Goal: Information Seeking & Learning: Find specific fact

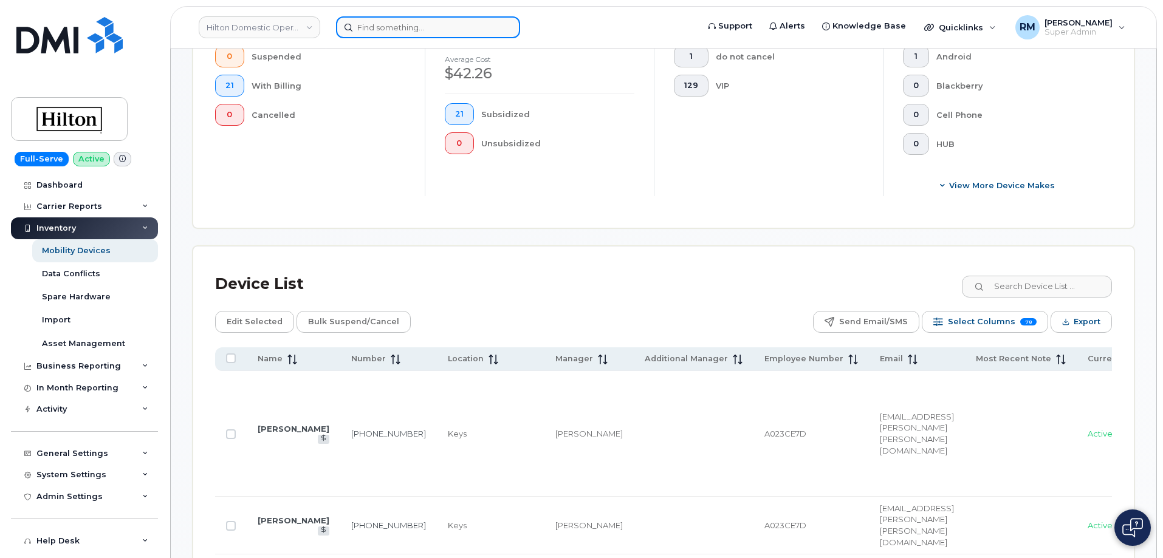
click at [414, 35] on input at bounding box center [428, 27] width 184 height 22
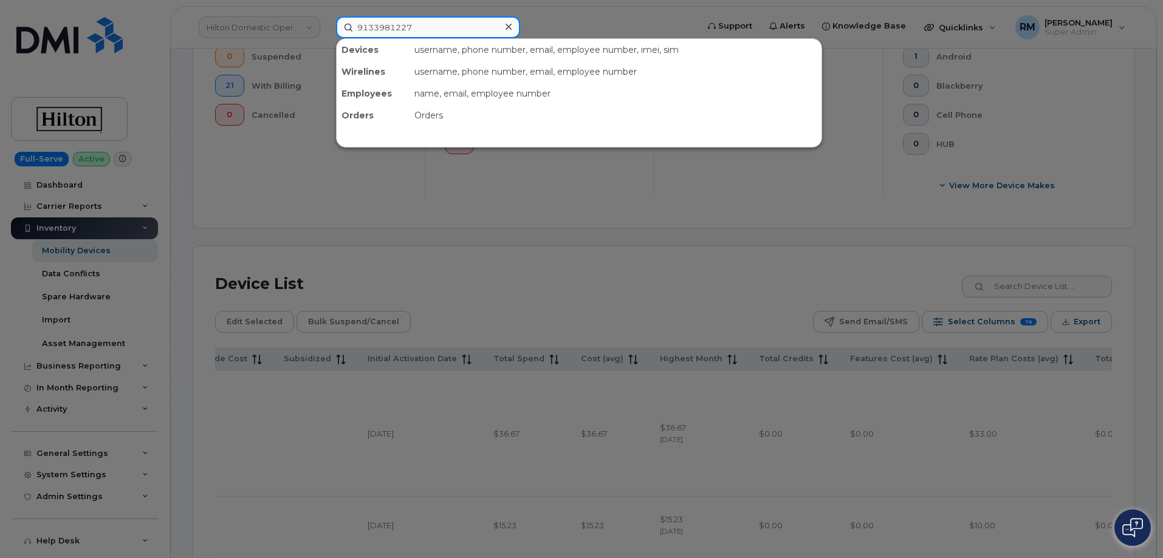
type input "9133981227"
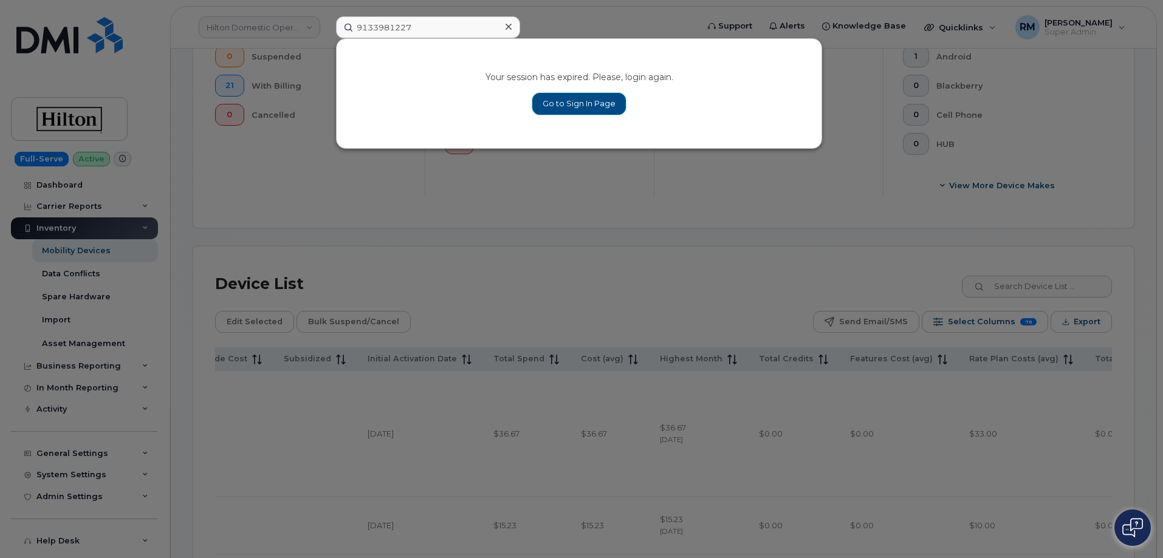
click at [578, 103] on link "Go to Sign In Page" at bounding box center [579, 104] width 94 height 22
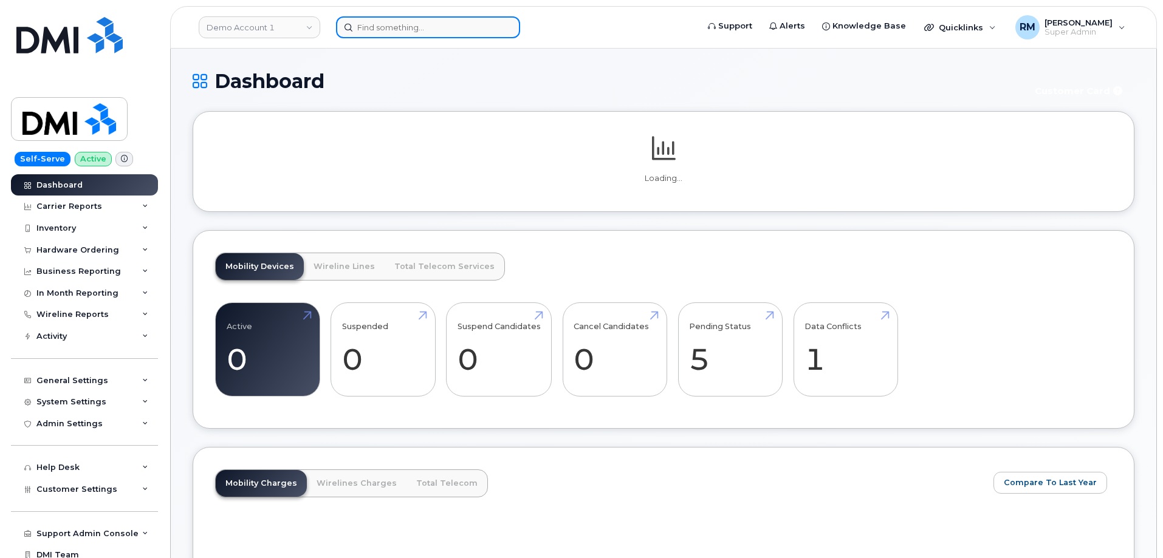
click at [366, 33] on input at bounding box center [428, 27] width 184 height 22
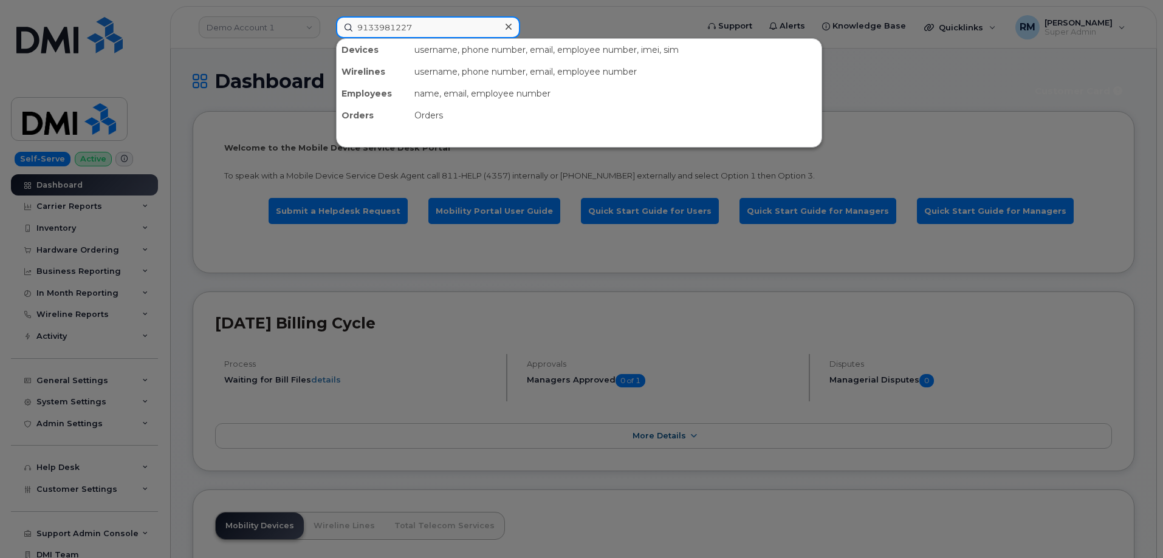
type input "9133981227"
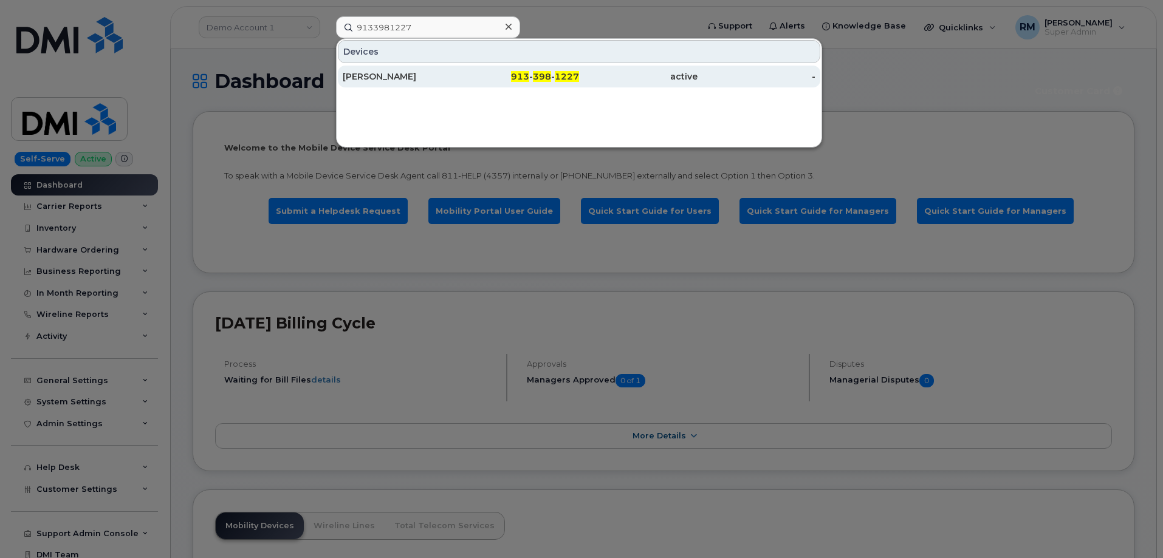
click at [412, 81] on div "Tanner Couvelha" at bounding box center [402, 76] width 118 height 12
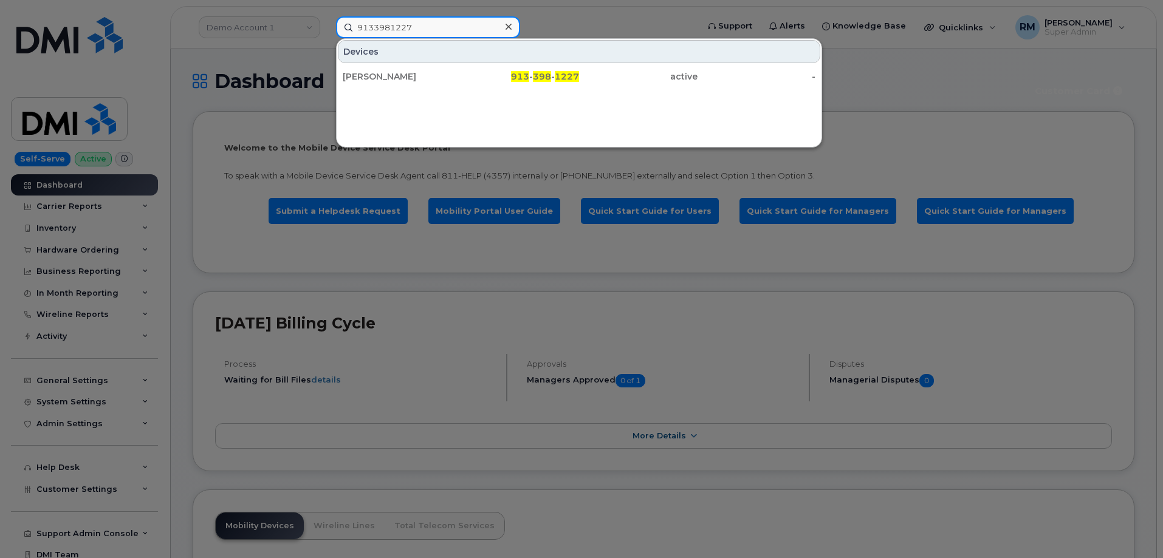
click at [388, 30] on input "9133981227" at bounding box center [428, 27] width 184 height 22
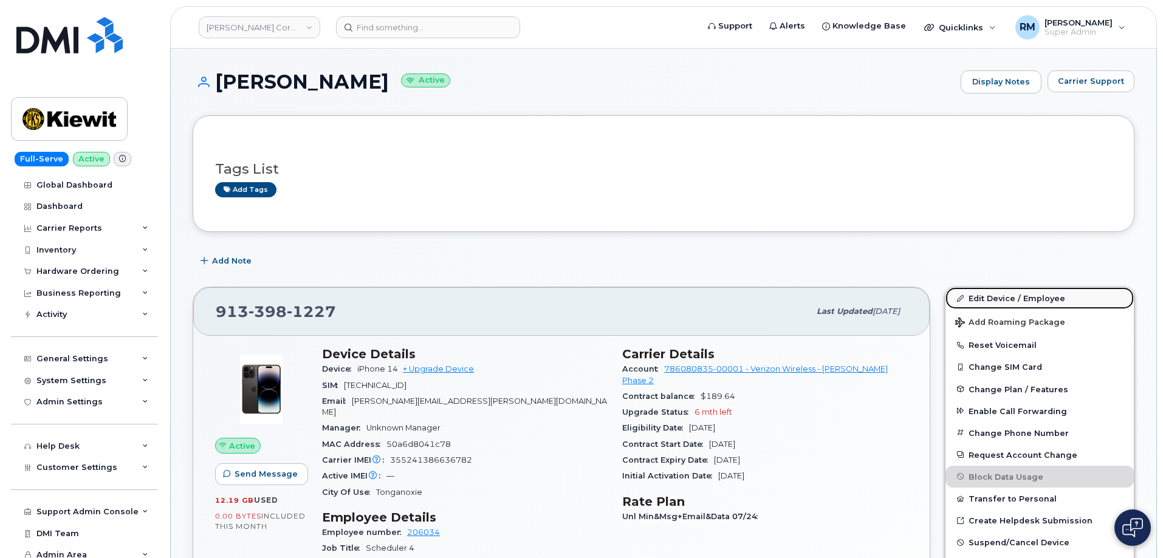
click at [1000, 297] on link "Edit Device / Employee" at bounding box center [1039, 298] width 188 height 22
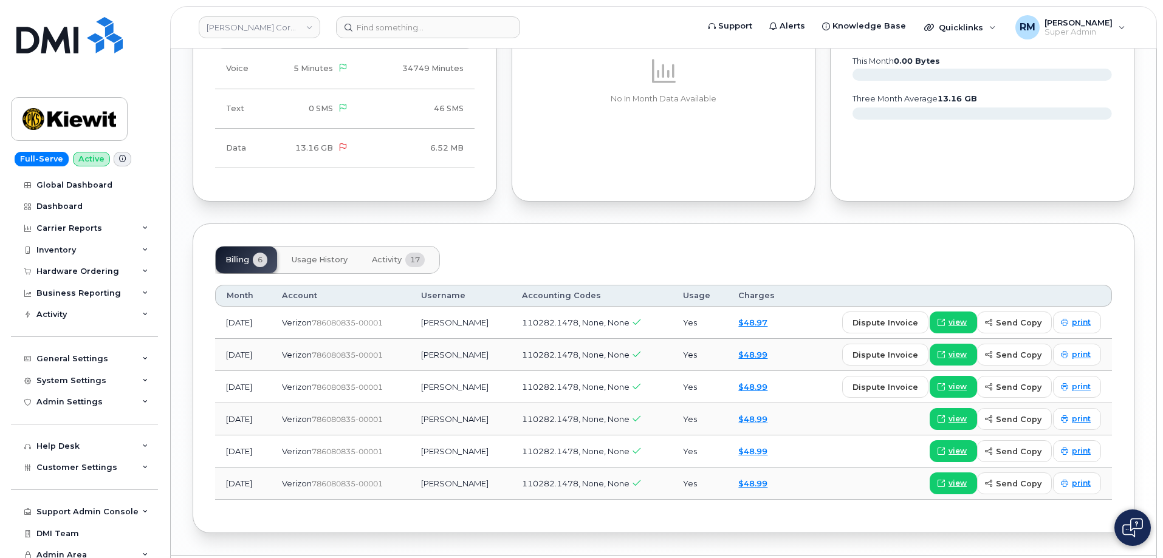
click at [389, 255] on span "Activity" at bounding box center [387, 260] width 30 height 10
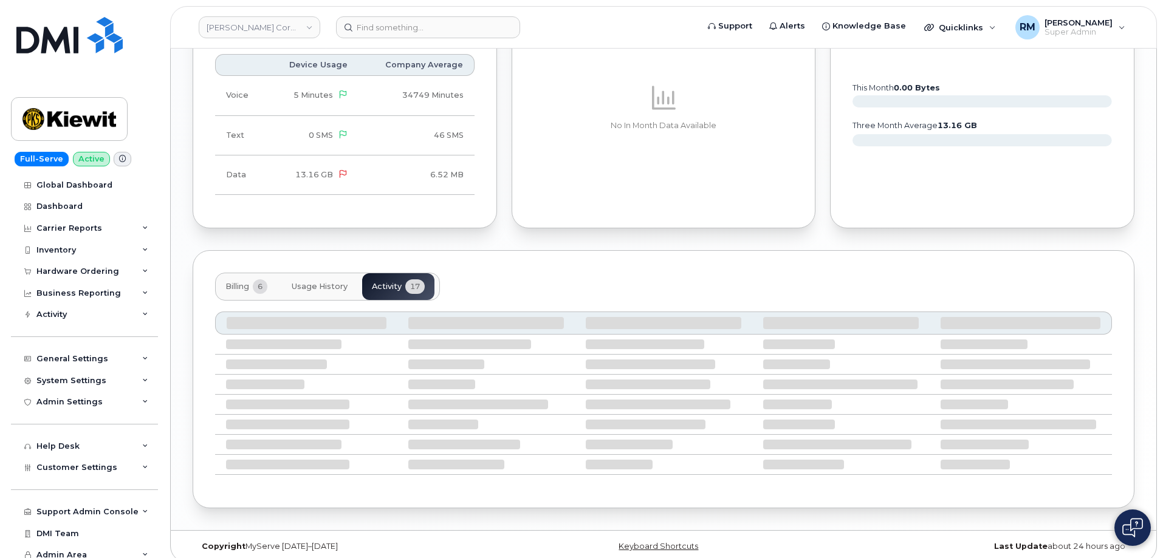
scroll to position [1154, 0]
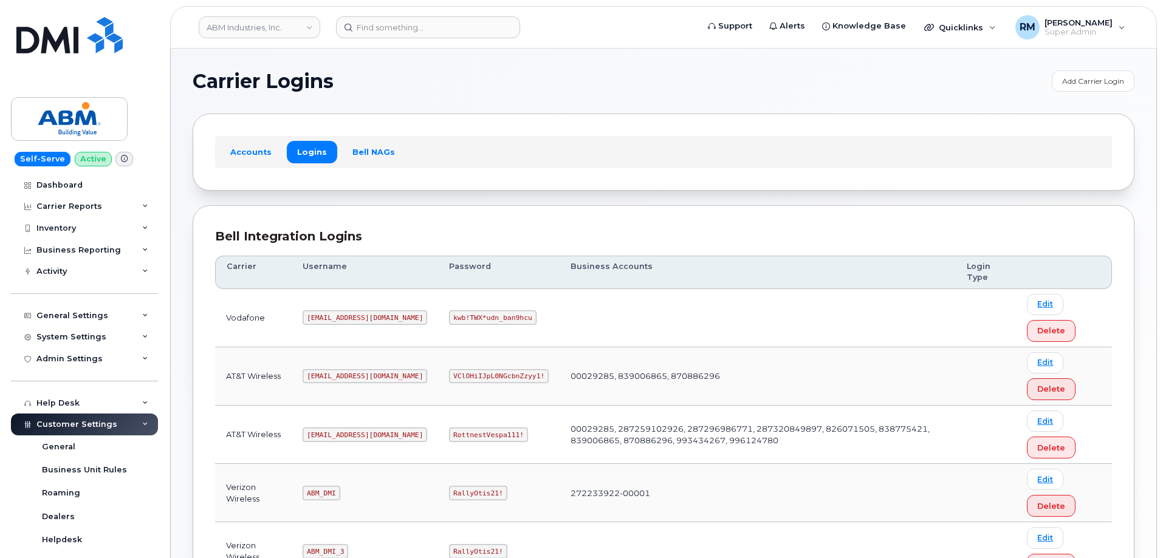
click at [449, 431] on code "RottnestVespa111!" at bounding box center [488, 435] width 79 height 15
copy code "RottnestVespa111"
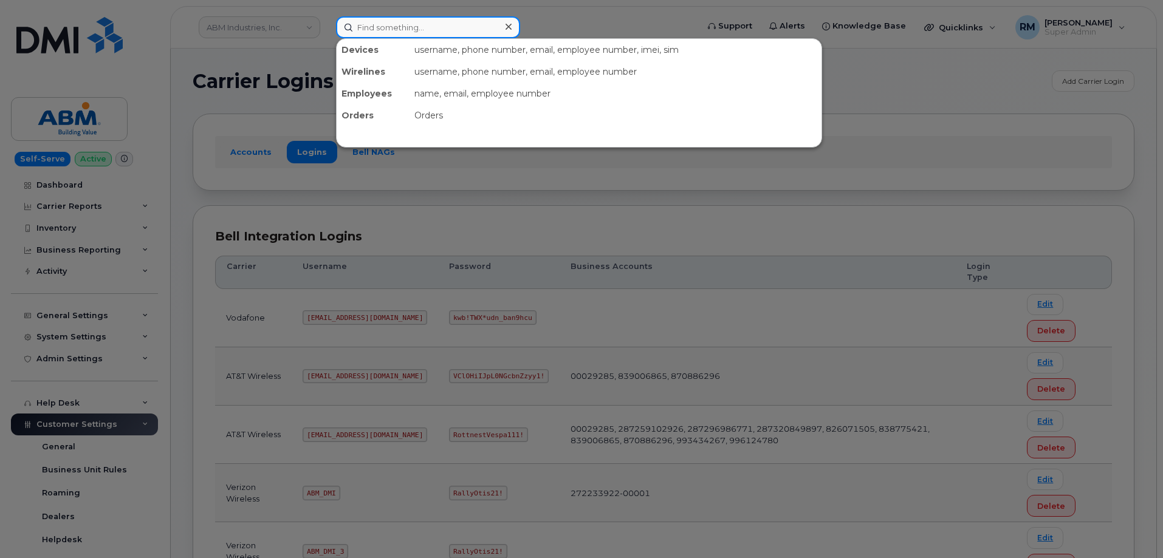
click at [462, 32] on input at bounding box center [428, 27] width 184 height 22
paste input "[PHONE_NUMBER]"
type input "[PHONE_NUMBER]"
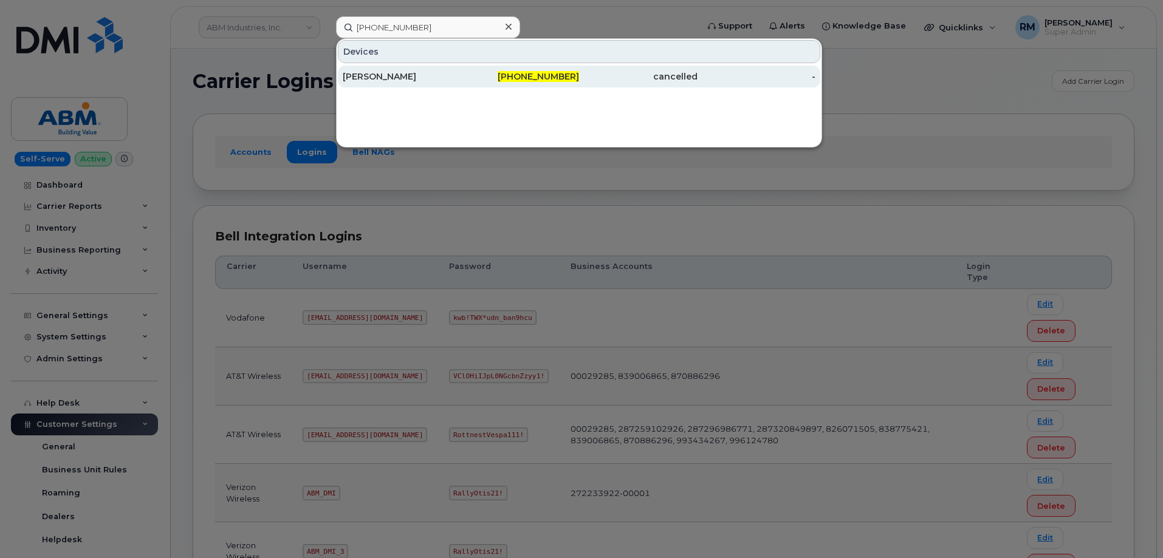
click at [397, 75] on div "[PERSON_NAME]" at bounding box center [402, 76] width 118 height 12
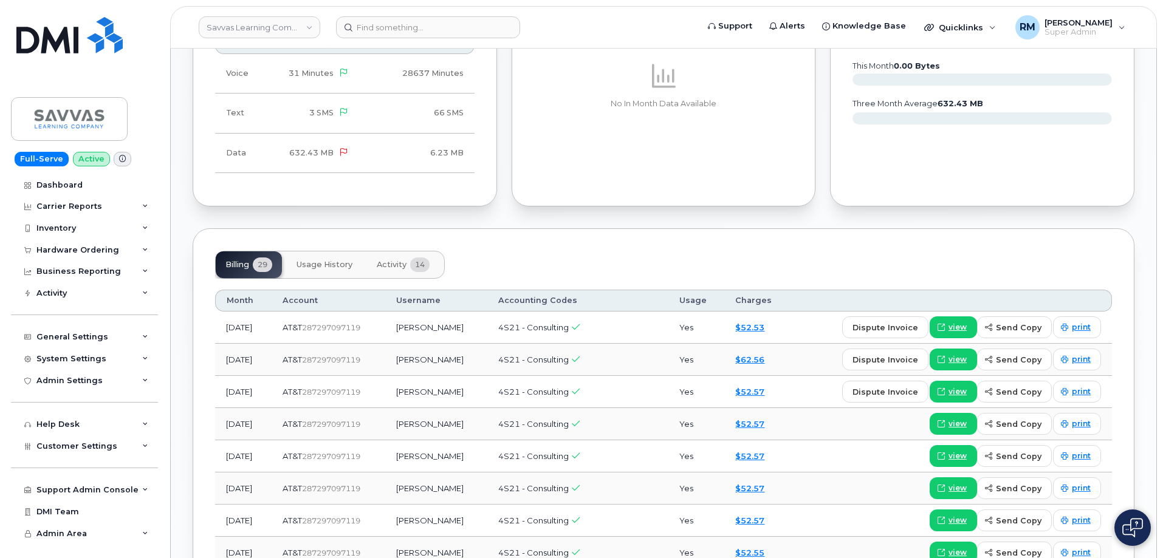
click at [403, 260] on span "Activity" at bounding box center [392, 265] width 30 height 10
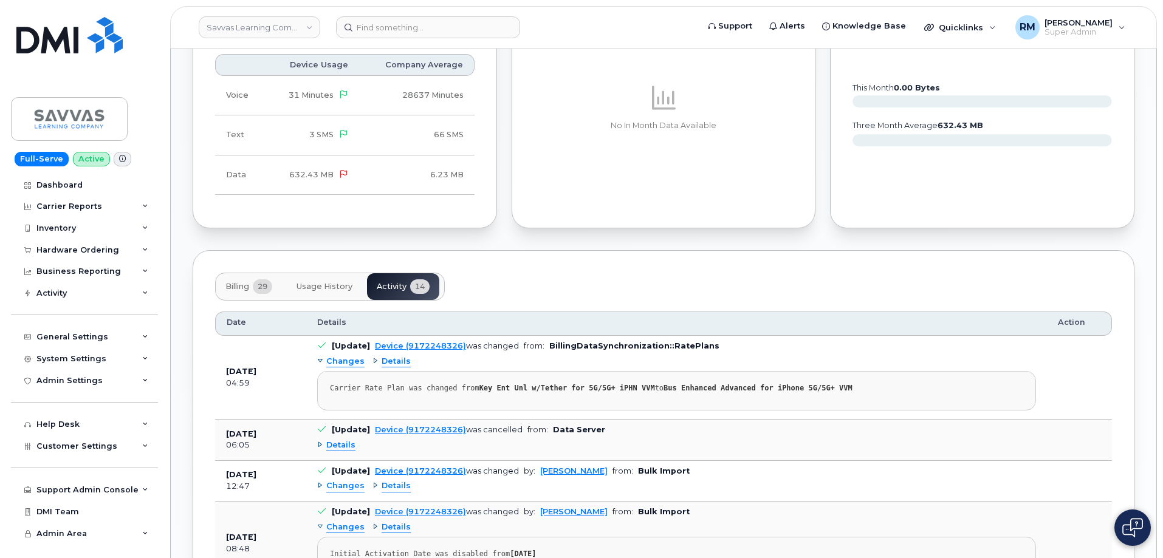
scroll to position [729, 0]
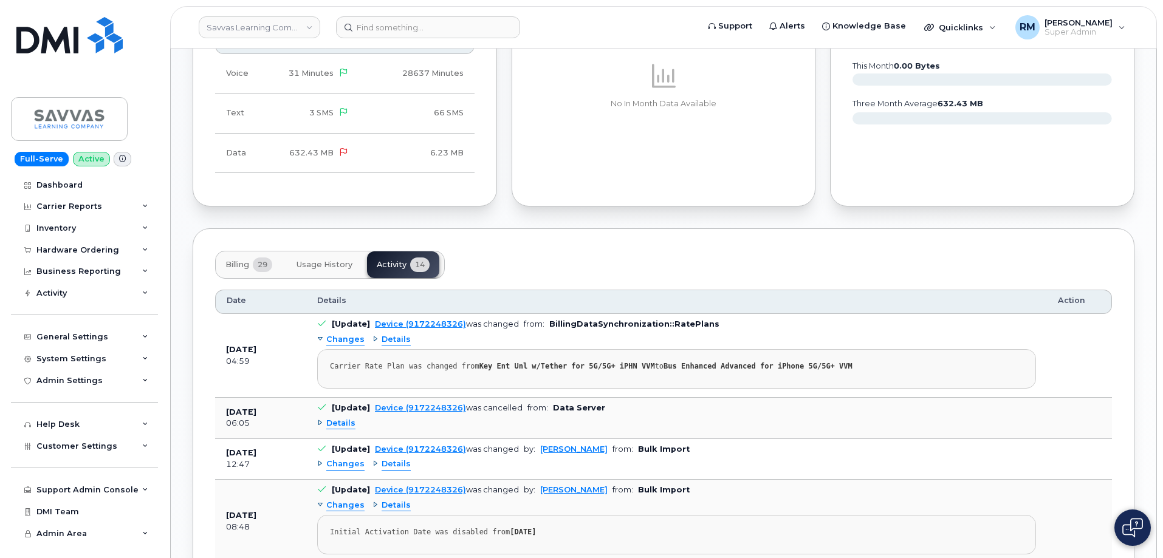
click at [341, 459] on span "Changes" at bounding box center [345, 465] width 38 height 12
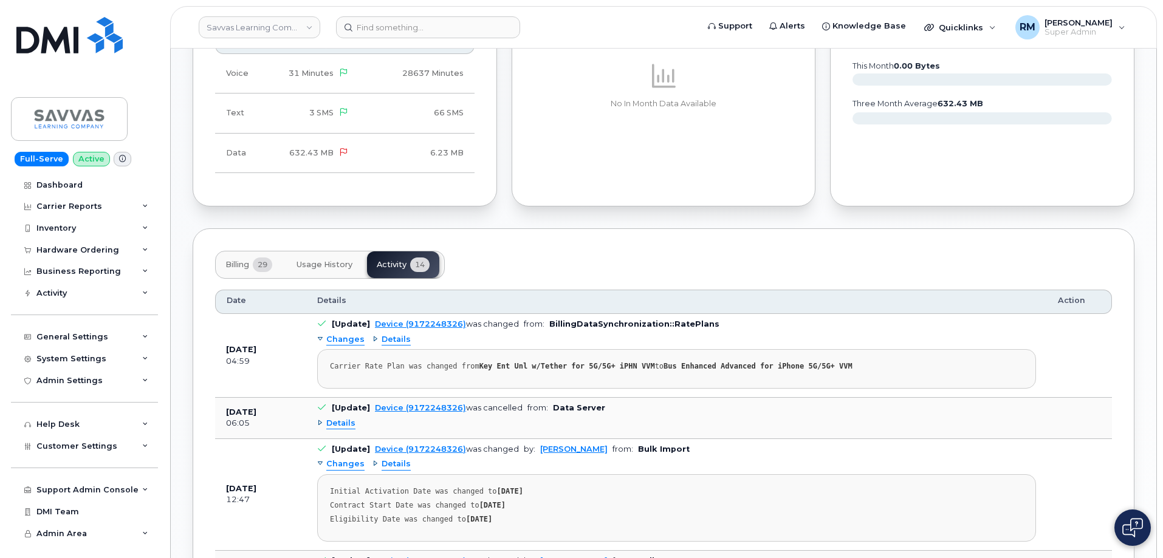
click at [345, 459] on span "Changes" at bounding box center [345, 465] width 38 height 12
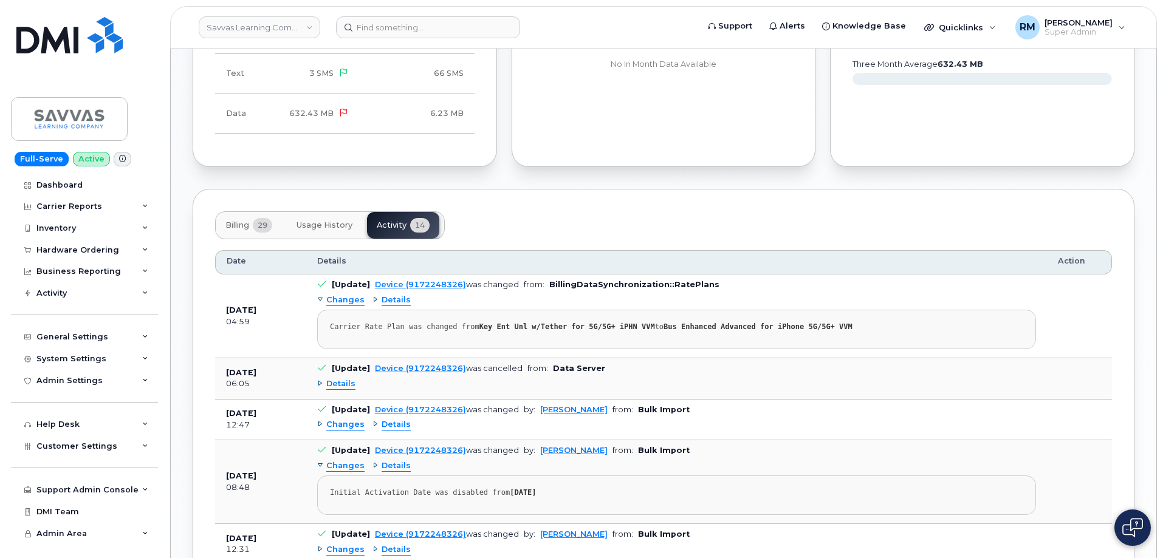
scroll to position [790, 0]
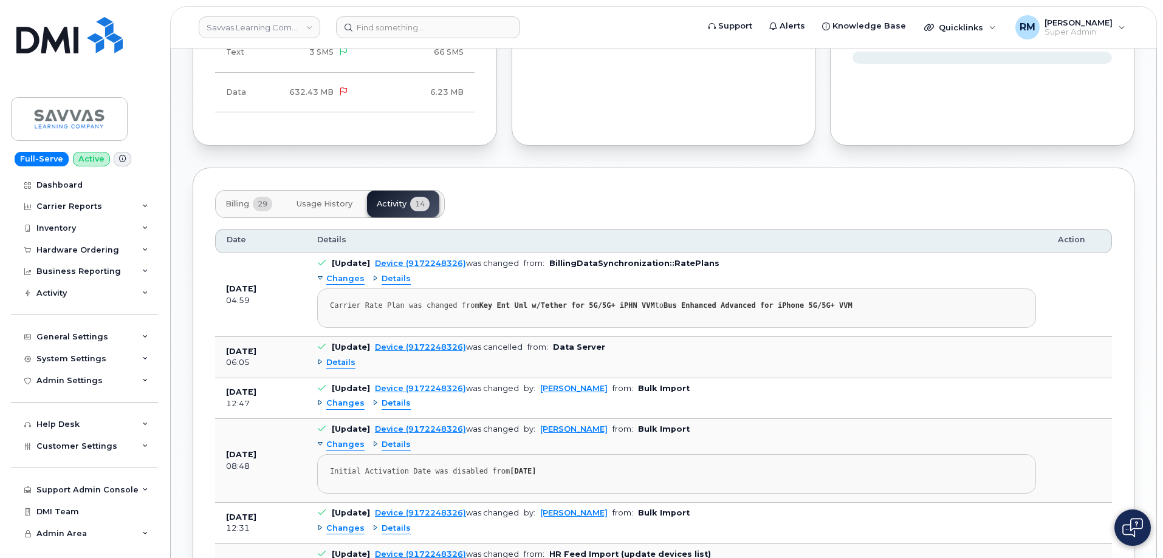
click at [333, 357] on span "Details" at bounding box center [340, 363] width 29 height 12
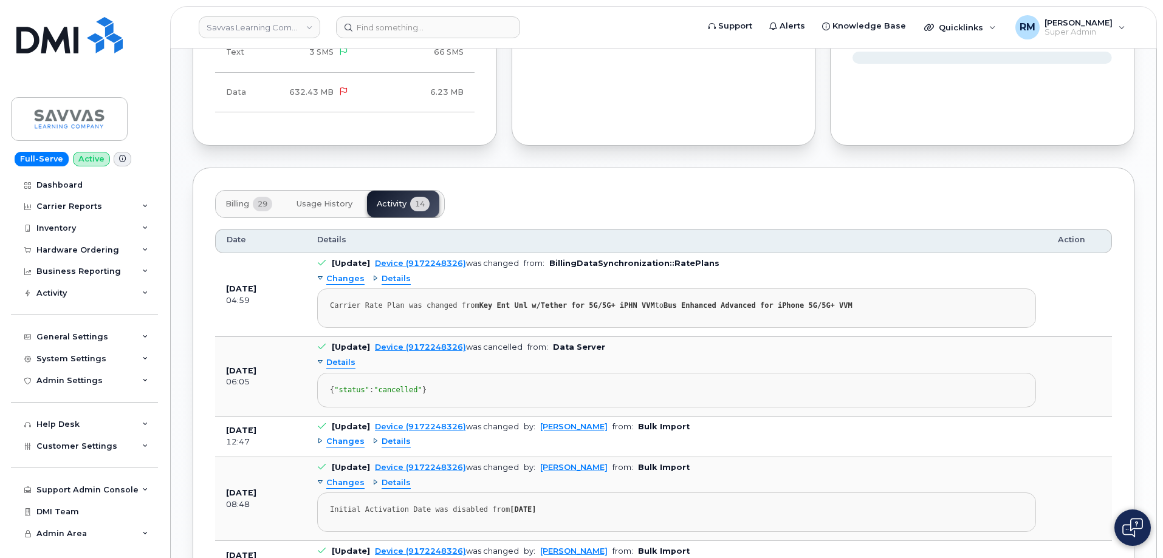
click at [333, 357] on span "Details" at bounding box center [340, 363] width 29 height 12
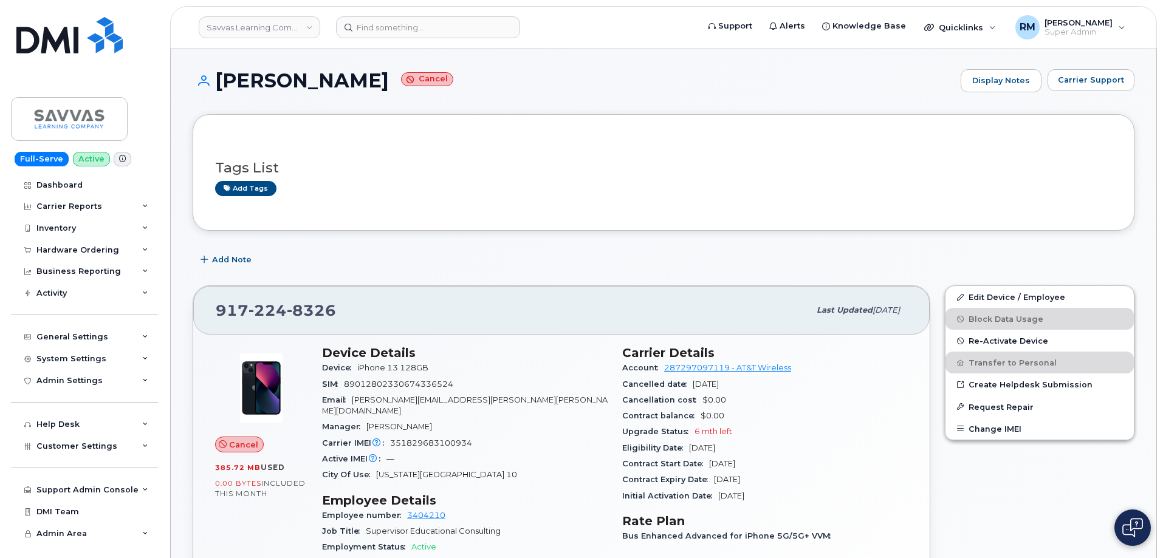
scroll to position [0, 0]
drag, startPoint x: 350, startPoint y: 314, endPoint x: 194, endPoint y: 310, distance: 156.2
click at [194, 310] on div "[PHONE_NUMBER] Last updated [DATE]" at bounding box center [561, 311] width 736 height 49
copy span "[PHONE_NUMBER]"
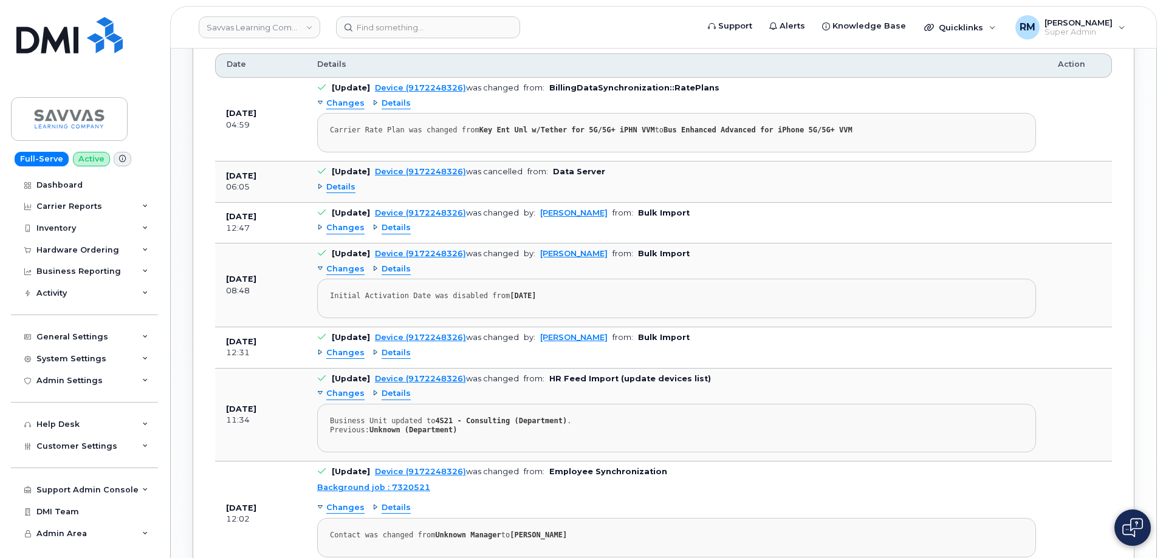
scroll to position [972, 0]
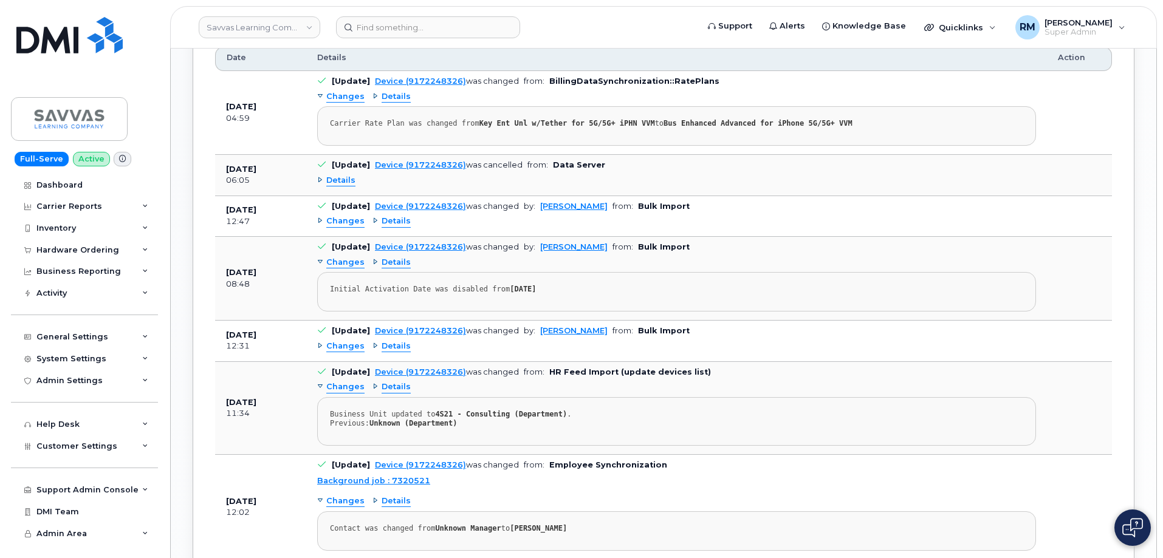
click at [340, 175] on span "Details" at bounding box center [340, 181] width 29 height 12
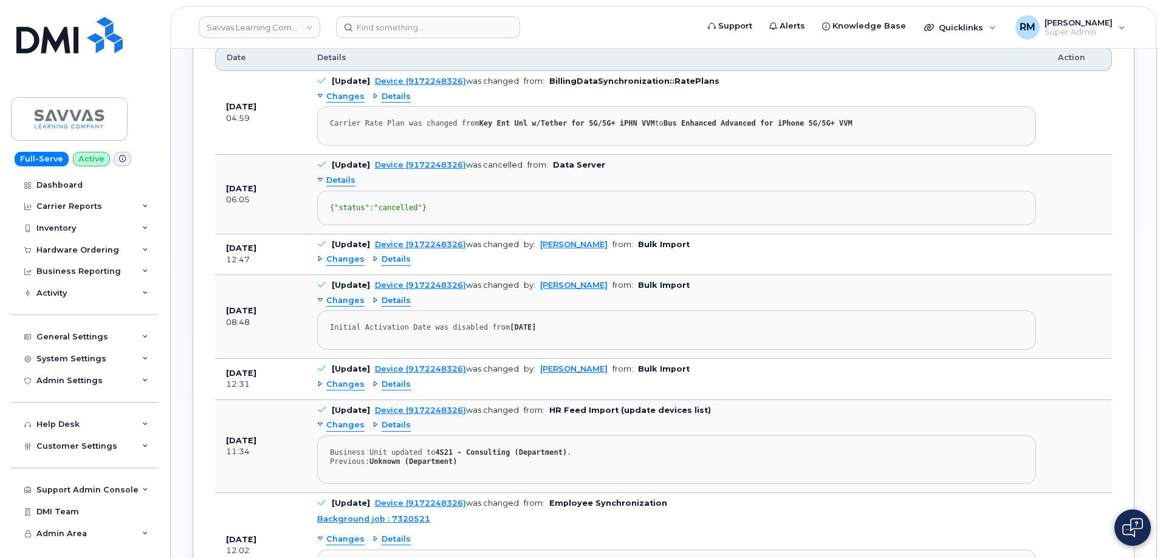
click at [340, 175] on span "Details" at bounding box center [340, 181] width 29 height 12
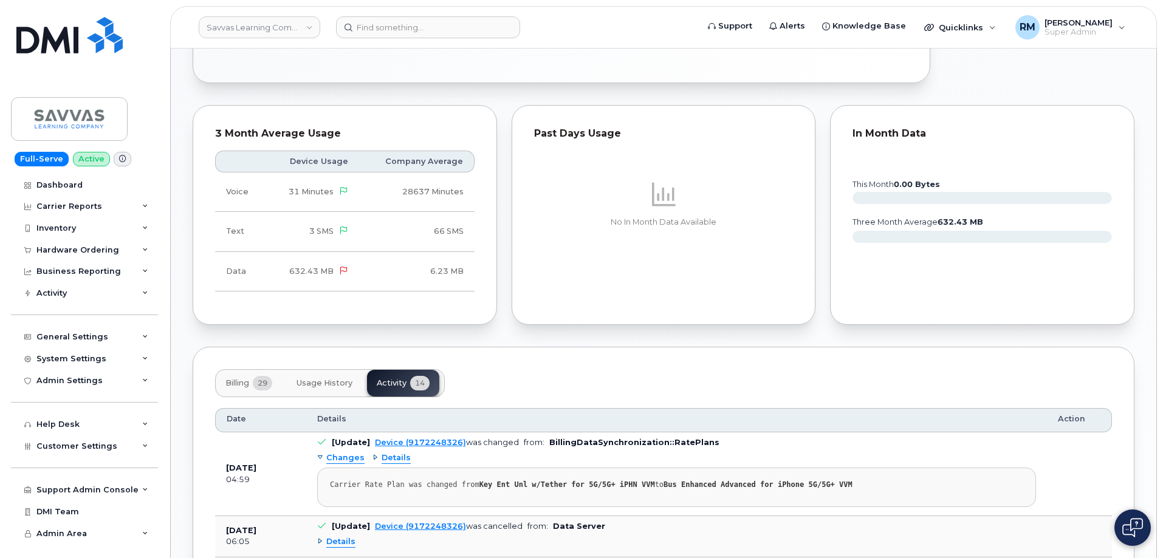
scroll to position [607, 0]
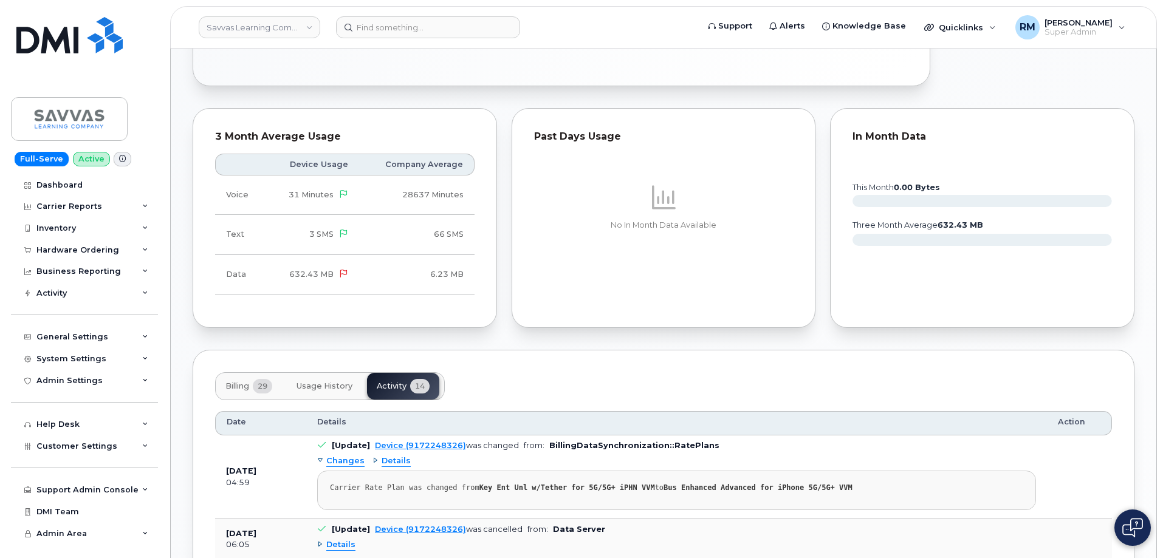
click at [327, 381] on span "Usage History" at bounding box center [324, 386] width 56 height 10
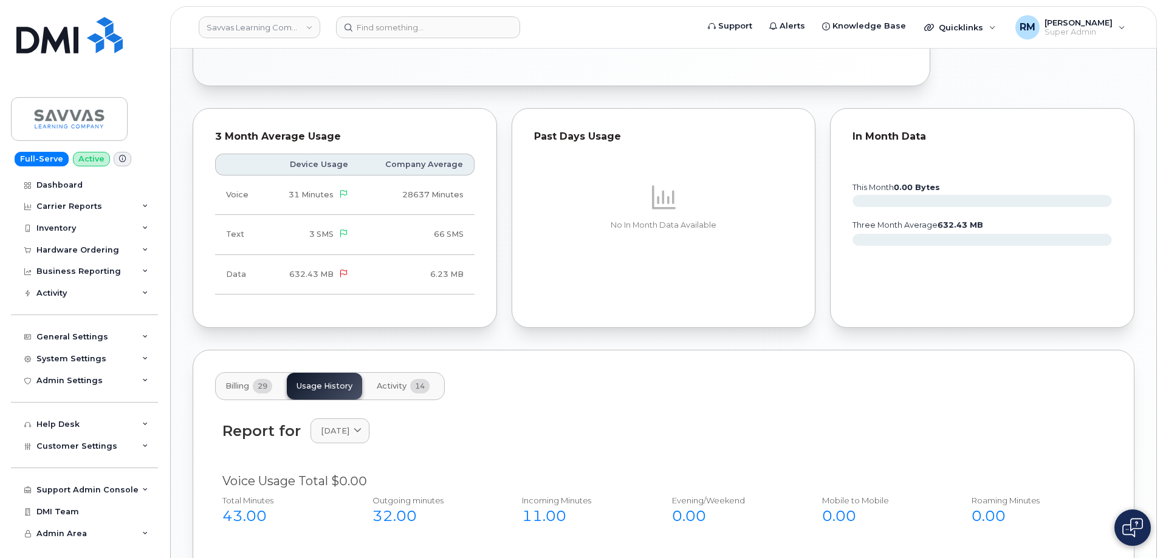
click at [394, 381] on span "Activity" at bounding box center [392, 386] width 30 height 10
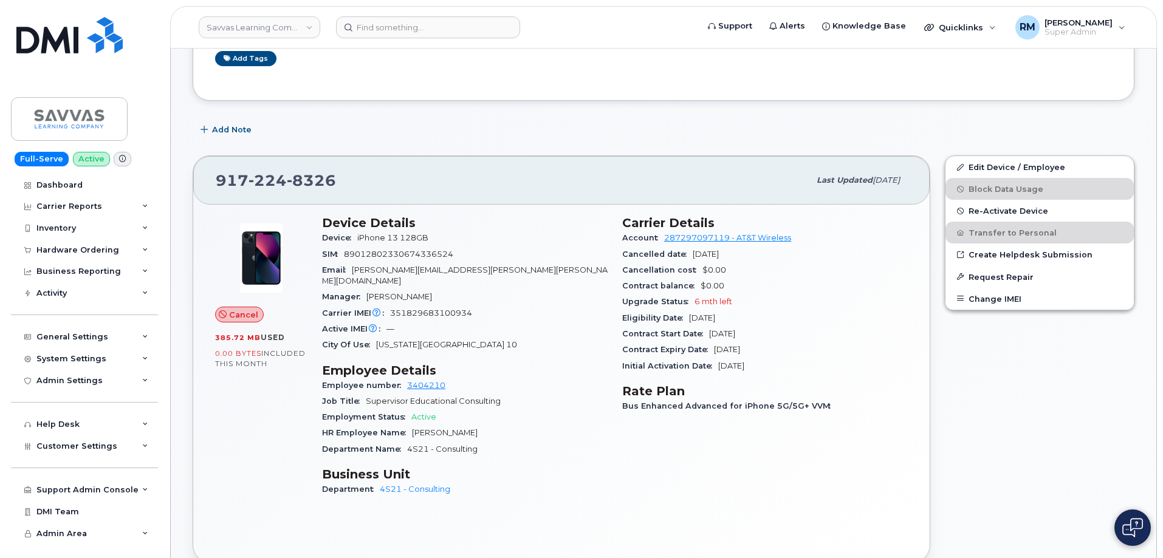
scroll to position [61, 0]
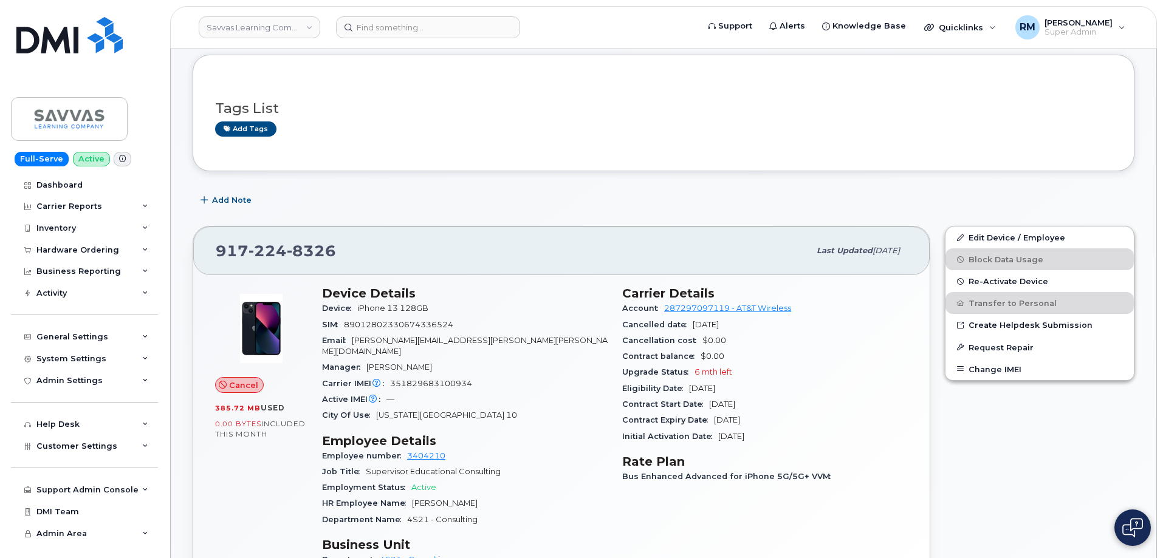
click at [556, 376] on div "Carrier IMEI Carrier IMEI is reported during the last billing cycle or change o…" at bounding box center [464, 384] width 285 height 16
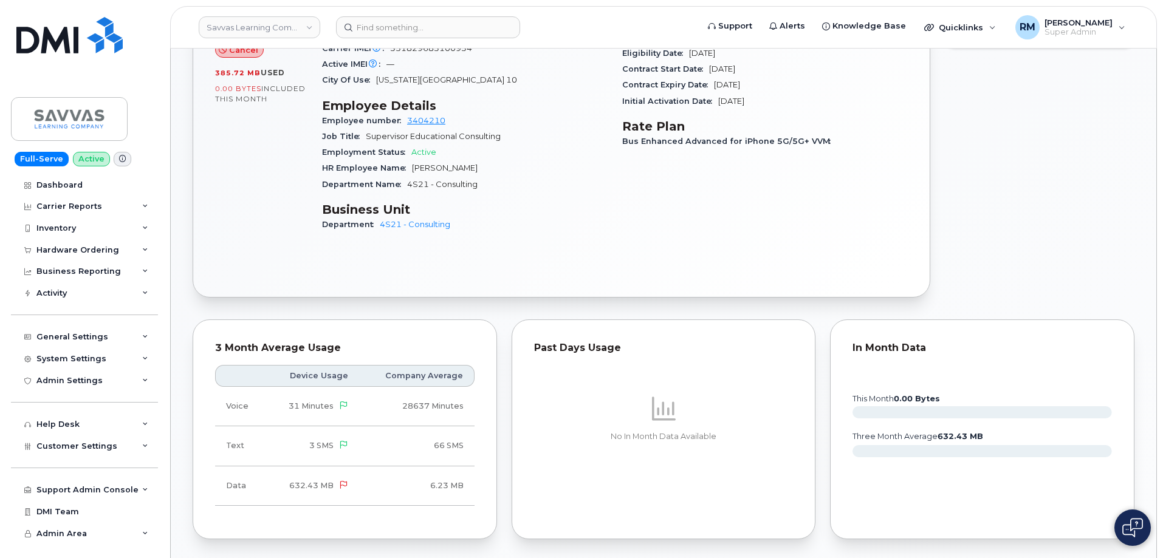
scroll to position [243, 0]
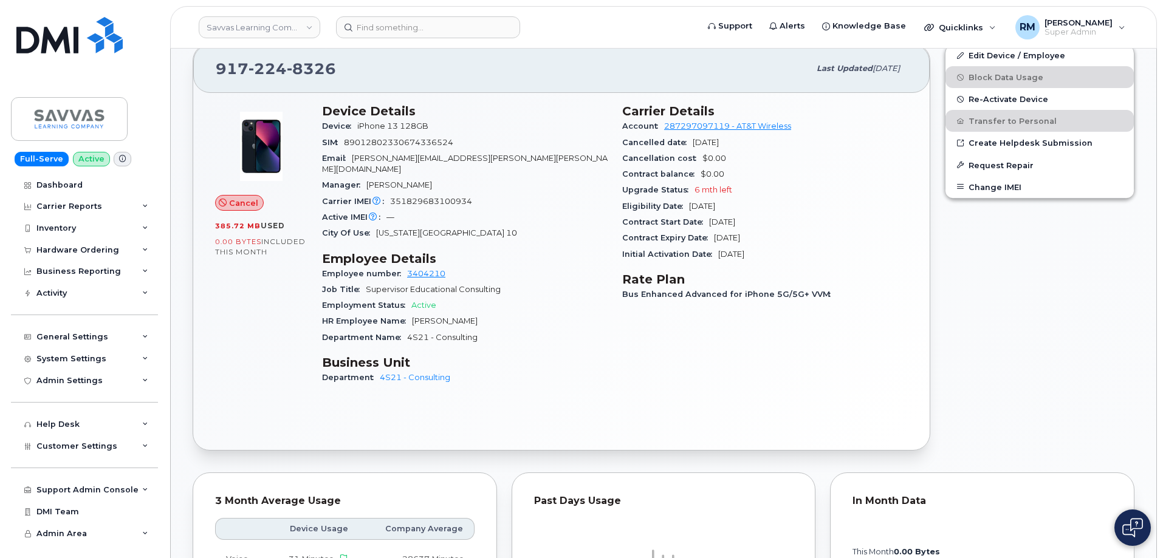
drag, startPoint x: 582, startPoint y: 269, endPoint x: 570, endPoint y: 278, distance: 14.8
click at [582, 269] on div "Employee number 3404210" at bounding box center [464, 274] width 285 height 16
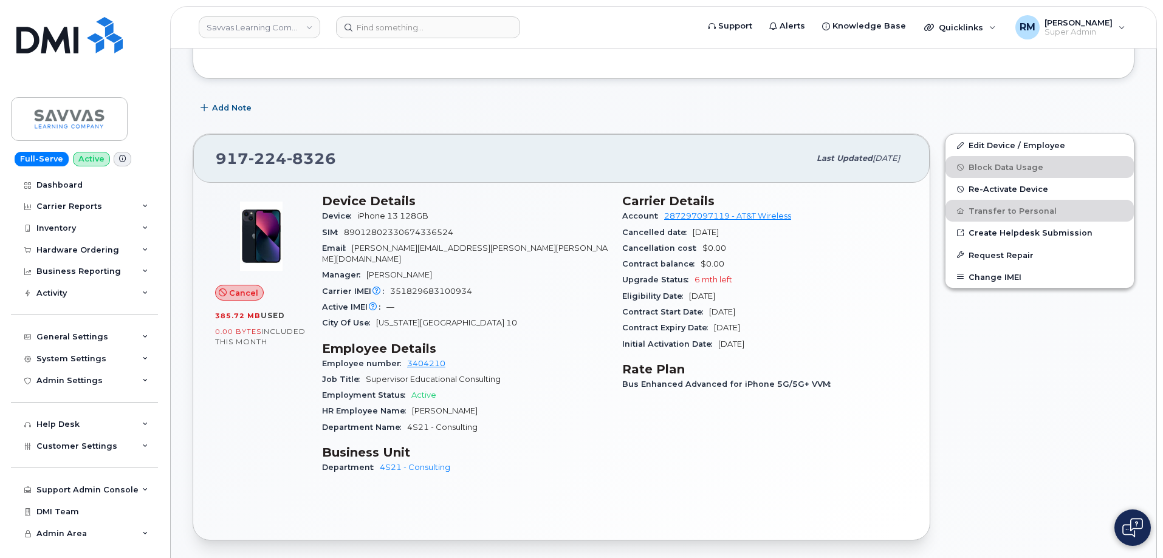
scroll to position [121, 0]
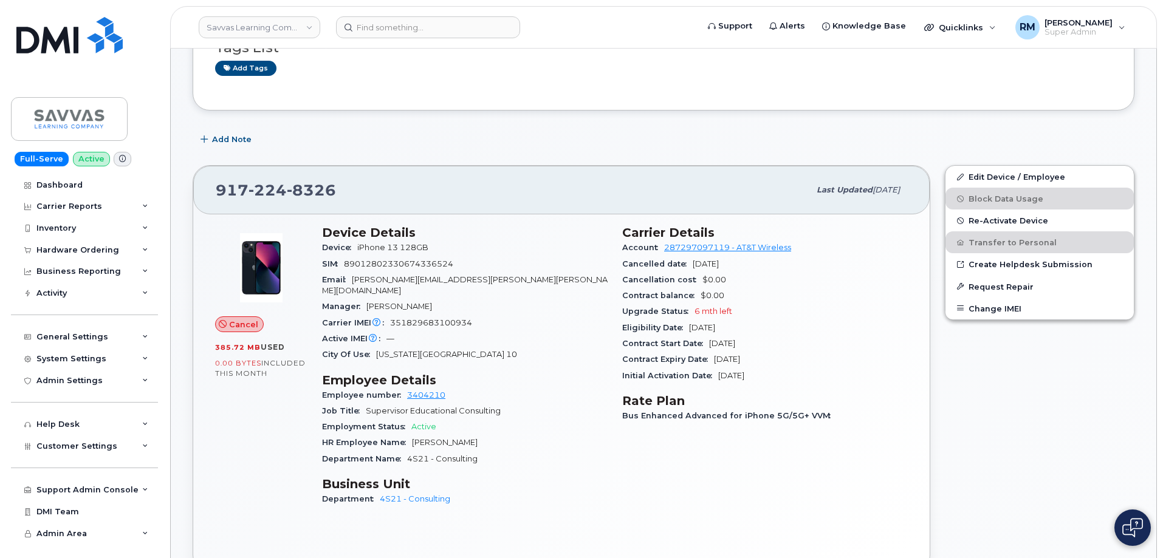
click at [1039, 384] on div "Edit Device / Employee Block Data Usage Re-Activate Device Transfer to Personal…" at bounding box center [1039, 369] width 204 height 422
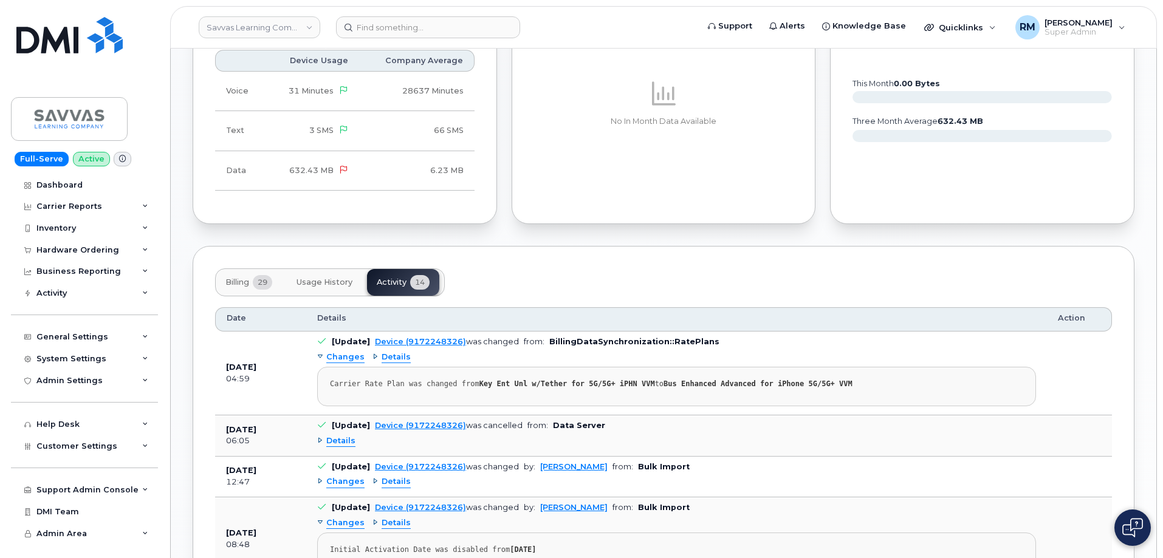
scroll to position [850, 0]
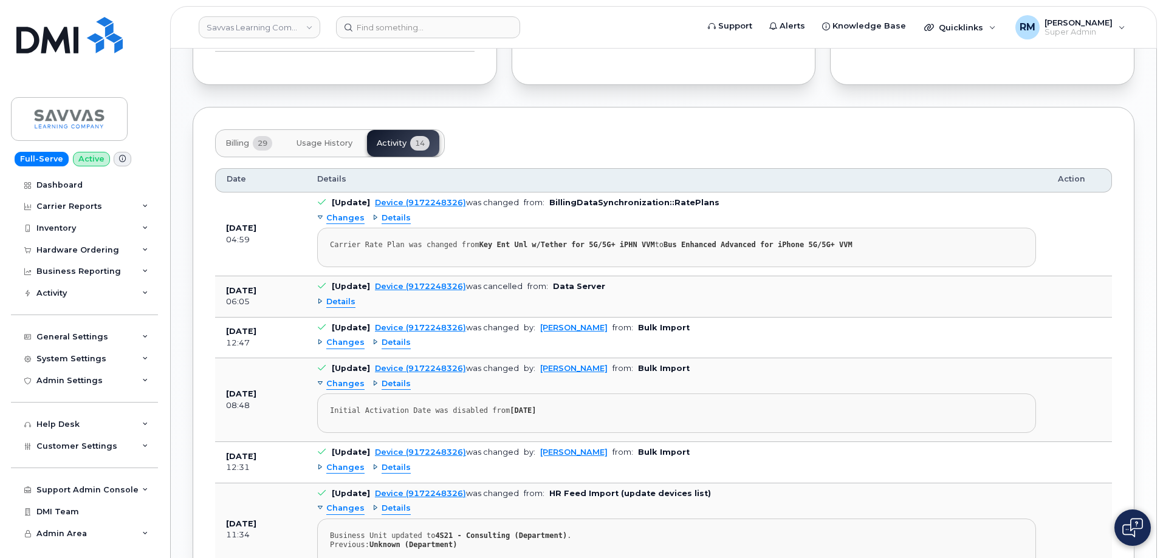
click at [339, 296] on span "Details" at bounding box center [340, 302] width 29 height 12
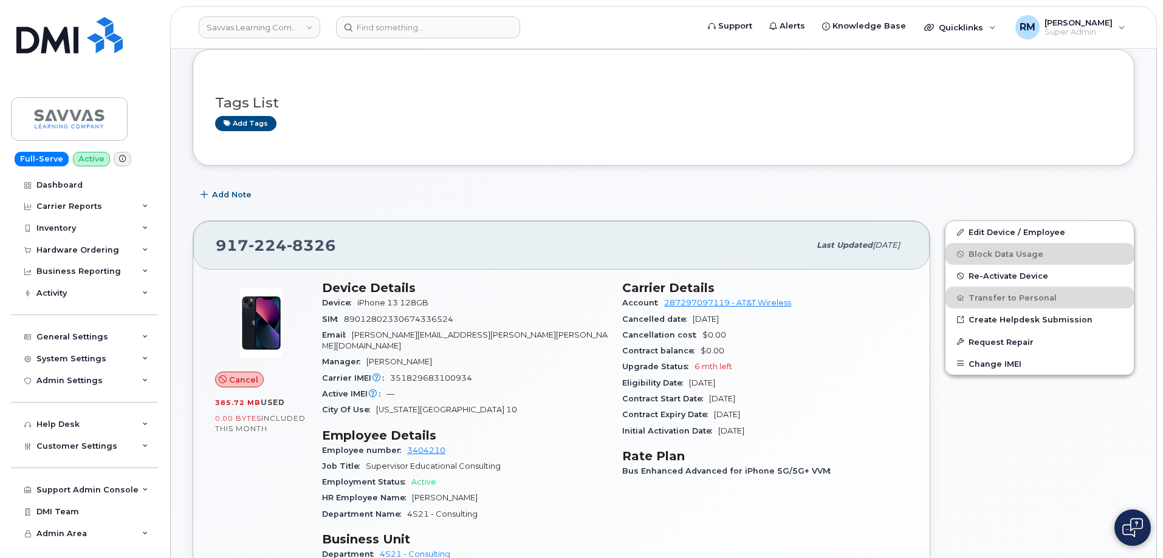
scroll to position [0, 0]
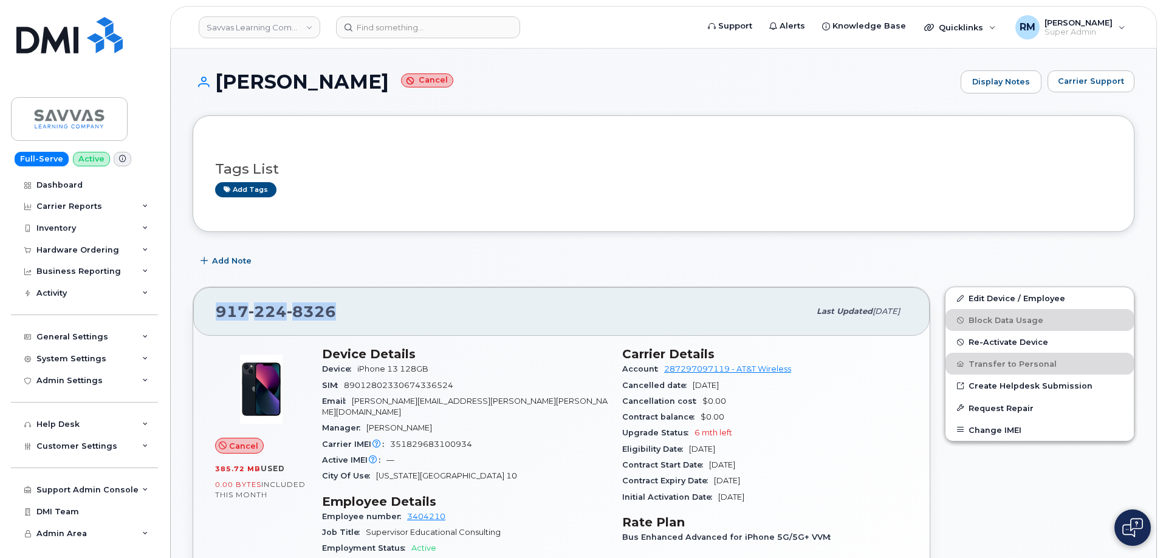
drag, startPoint x: 343, startPoint y: 307, endPoint x: 188, endPoint y: 306, distance: 155.5
click at [188, 306] on div "[PHONE_NUMBER] Last updated [DATE] Cancel 385.72 MB  used 0.00 Bytes  included …" at bounding box center [561, 490] width 752 height 422
copy span "[PHONE_NUMBER]"
drag, startPoint x: 621, startPoint y: 384, endPoint x: 757, endPoint y: 387, distance: 135.5
click at [757, 387] on div "Carrier Details Account 287297097119 - AT&T Wireless Cancelled date [DATE] Canc…" at bounding box center [765, 493] width 300 height 306
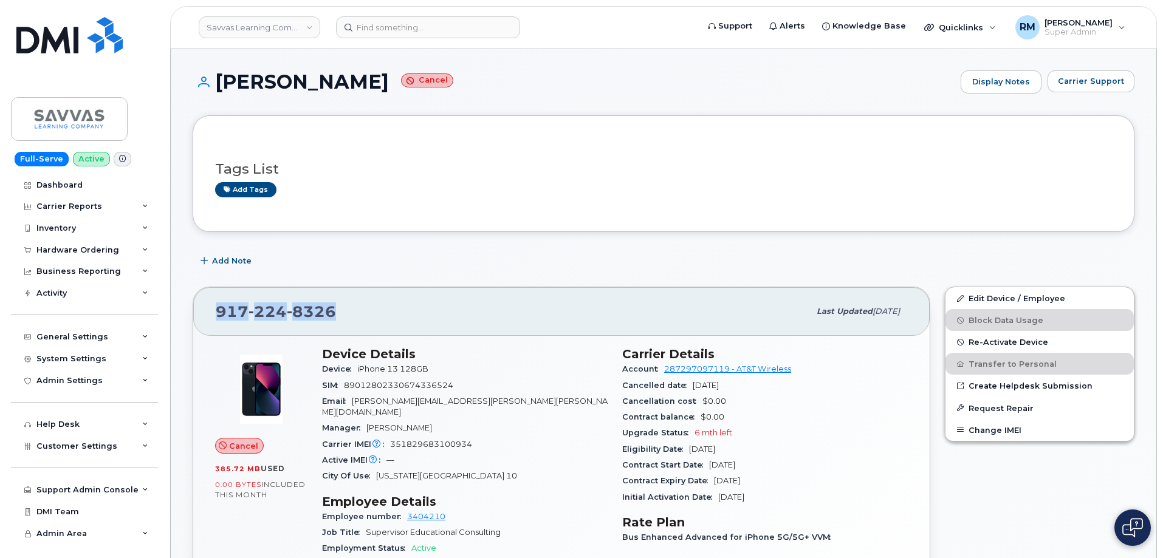
copy div "Cancelled date [DATE]"
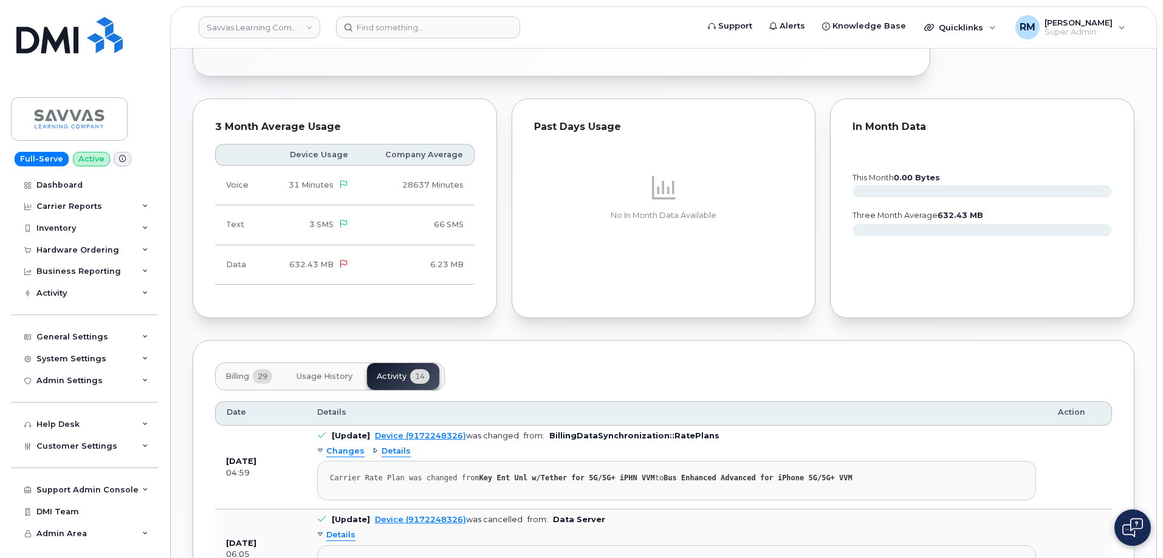
scroll to position [850, 0]
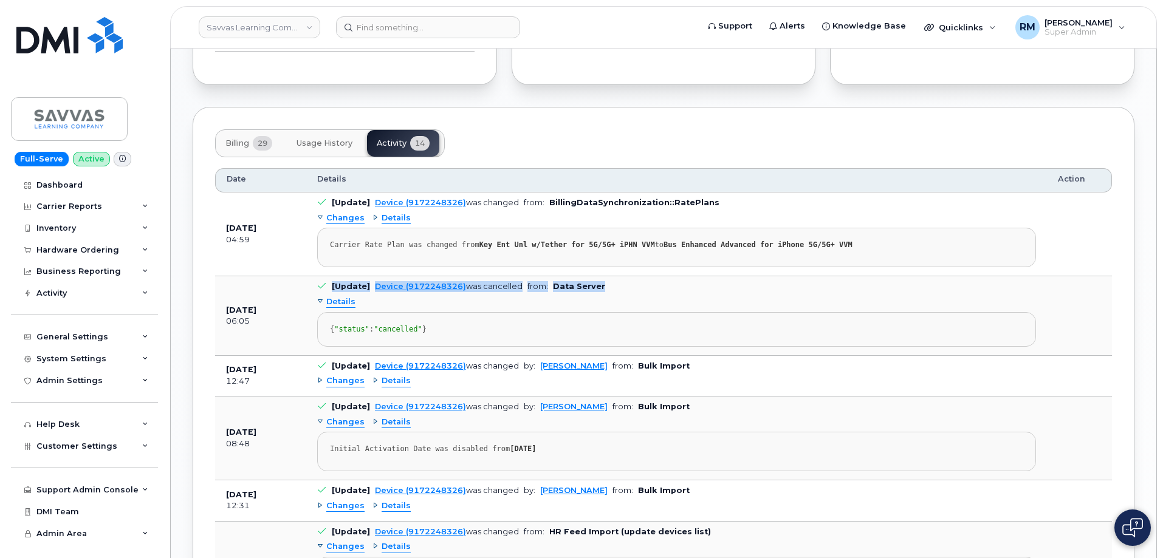
drag, startPoint x: 617, startPoint y: 278, endPoint x: 313, endPoint y: 276, distance: 303.7
click at [313, 276] on td "[Update] Device (9172248326) was cancelled from: Data Server Details { "status"…" at bounding box center [676, 315] width 740 height 79
copy td "[Update] Device (9172248326) was cancelled from: Data Server"
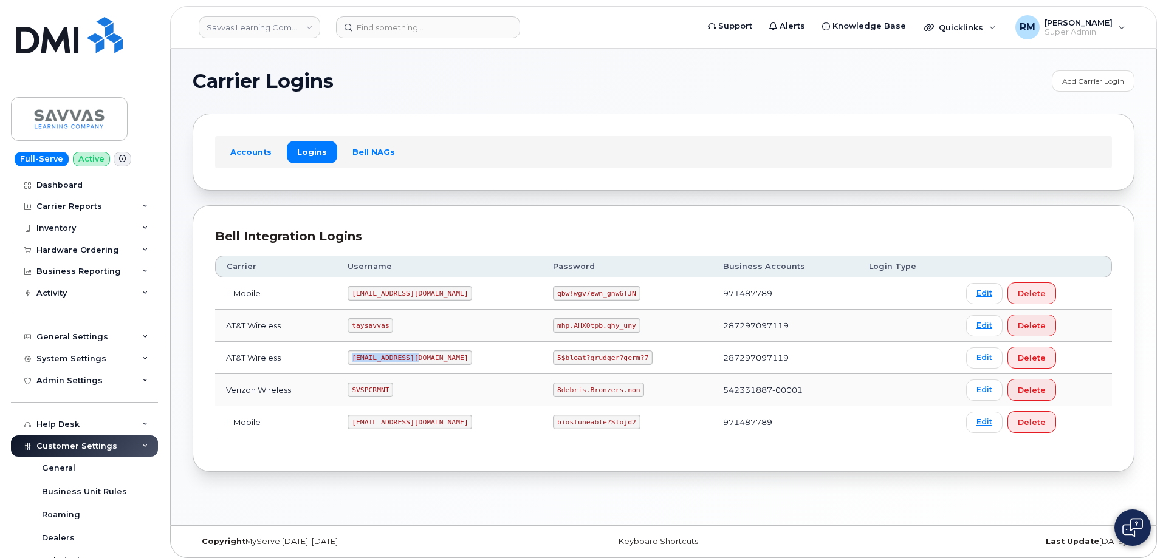
drag, startPoint x: 364, startPoint y: 357, endPoint x: 431, endPoint y: 357, distance: 67.4
click at [431, 357] on td "savvas@dminc.com" at bounding box center [438, 358] width 205 height 32
copy code "savvas@dminc.com"
drag, startPoint x: 520, startPoint y: 358, endPoint x: 614, endPoint y: 358, distance: 94.1
click at [614, 358] on td "5$bloat?grudger?germ?7" at bounding box center [627, 358] width 170 height 32
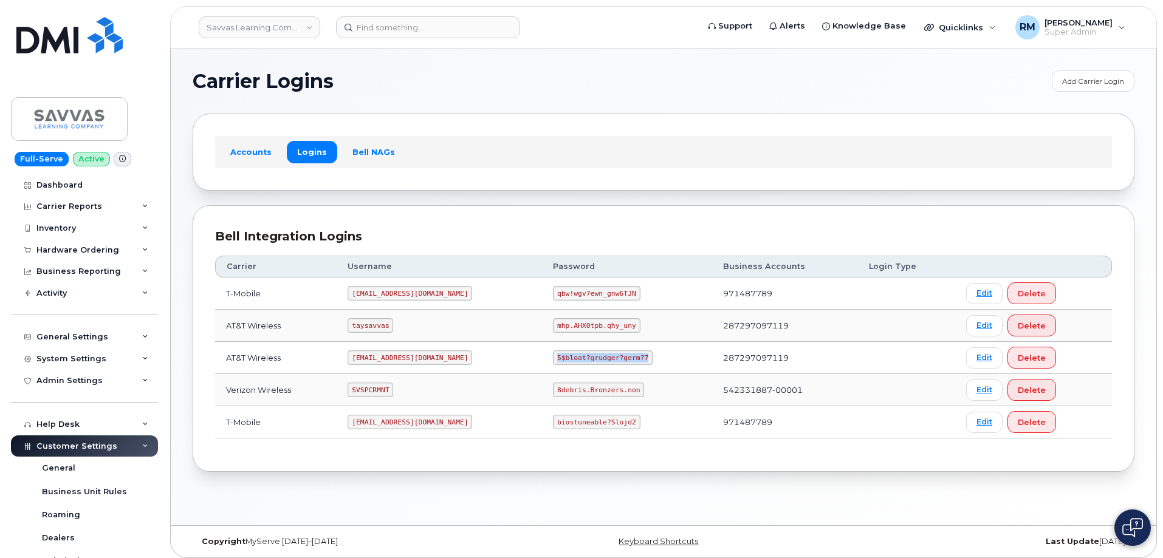
copy code "5$bloat?grudger?germ?7"
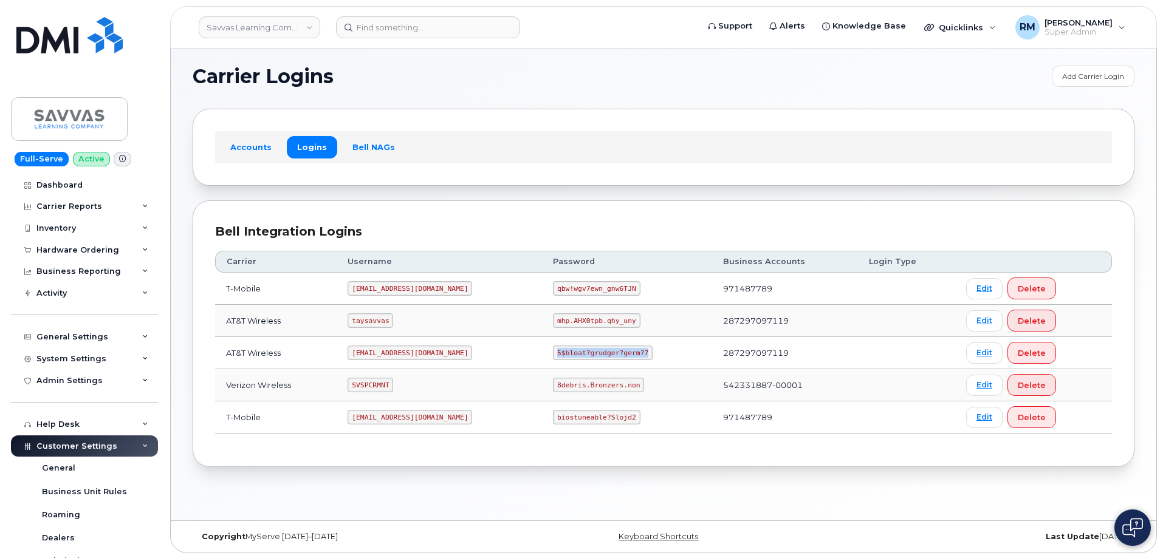
scroll to position [6, 0]
